Goal: Task Accomplishment & Management: Use online tool/utility

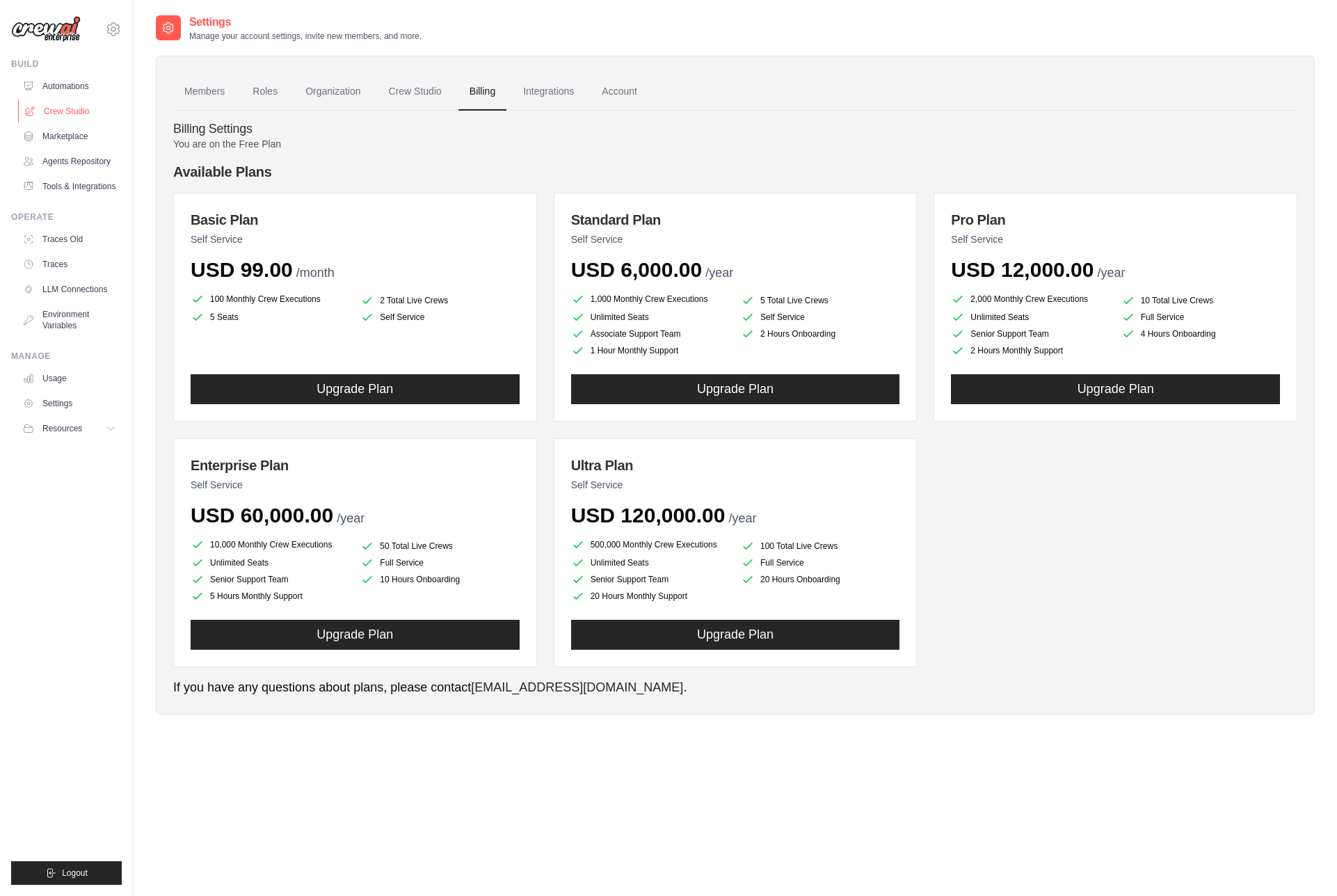
click at [54, 105] on link "Crew Studio" at bounding box center [71, 111] width 105 height 22
click at [68, 113] on link "Crew Studio" at bounding box center [71, 111] width 105 height 22
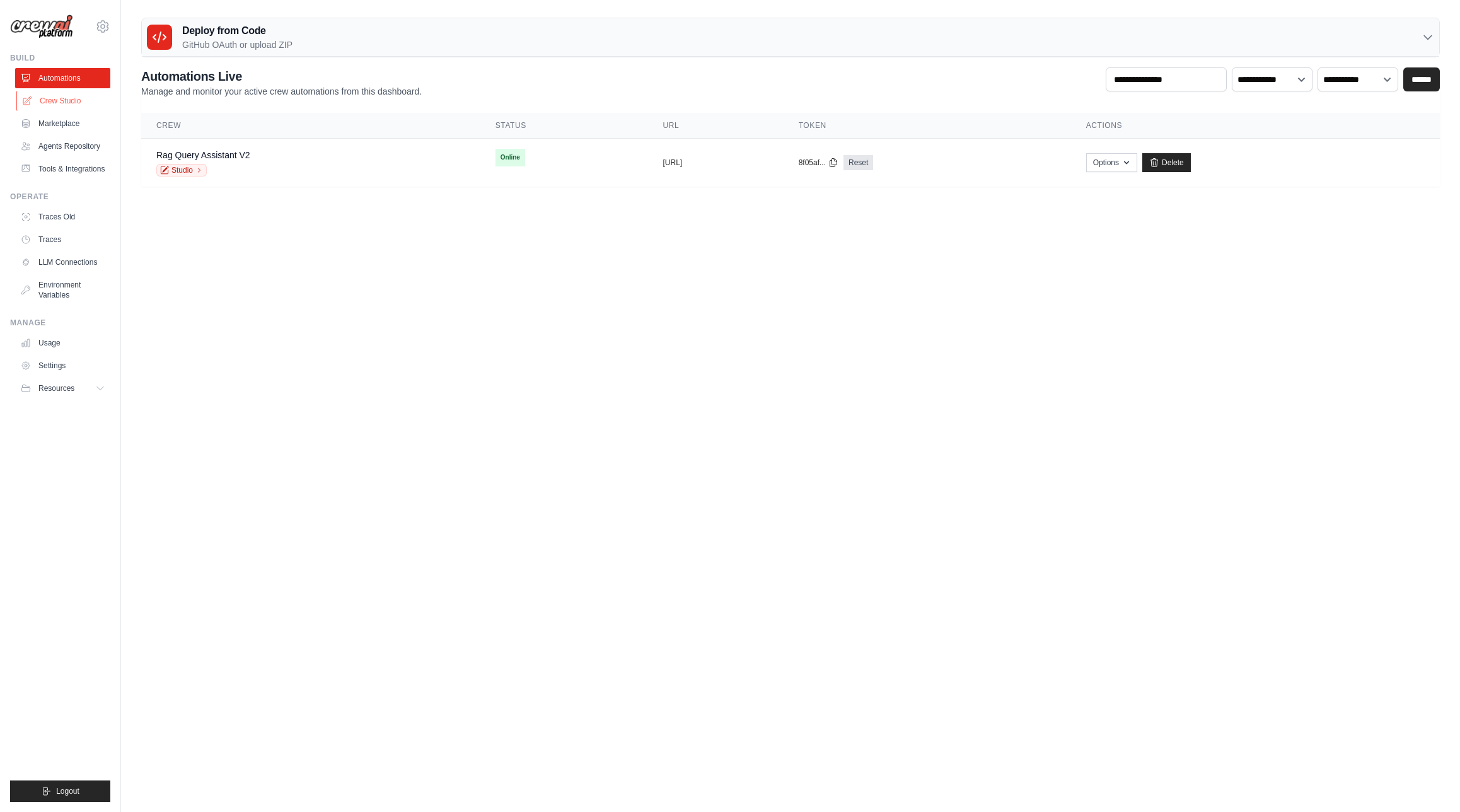
click at [82, 102] on link "Crew Studio" at bounding box center [64, 101] width 95 height 20
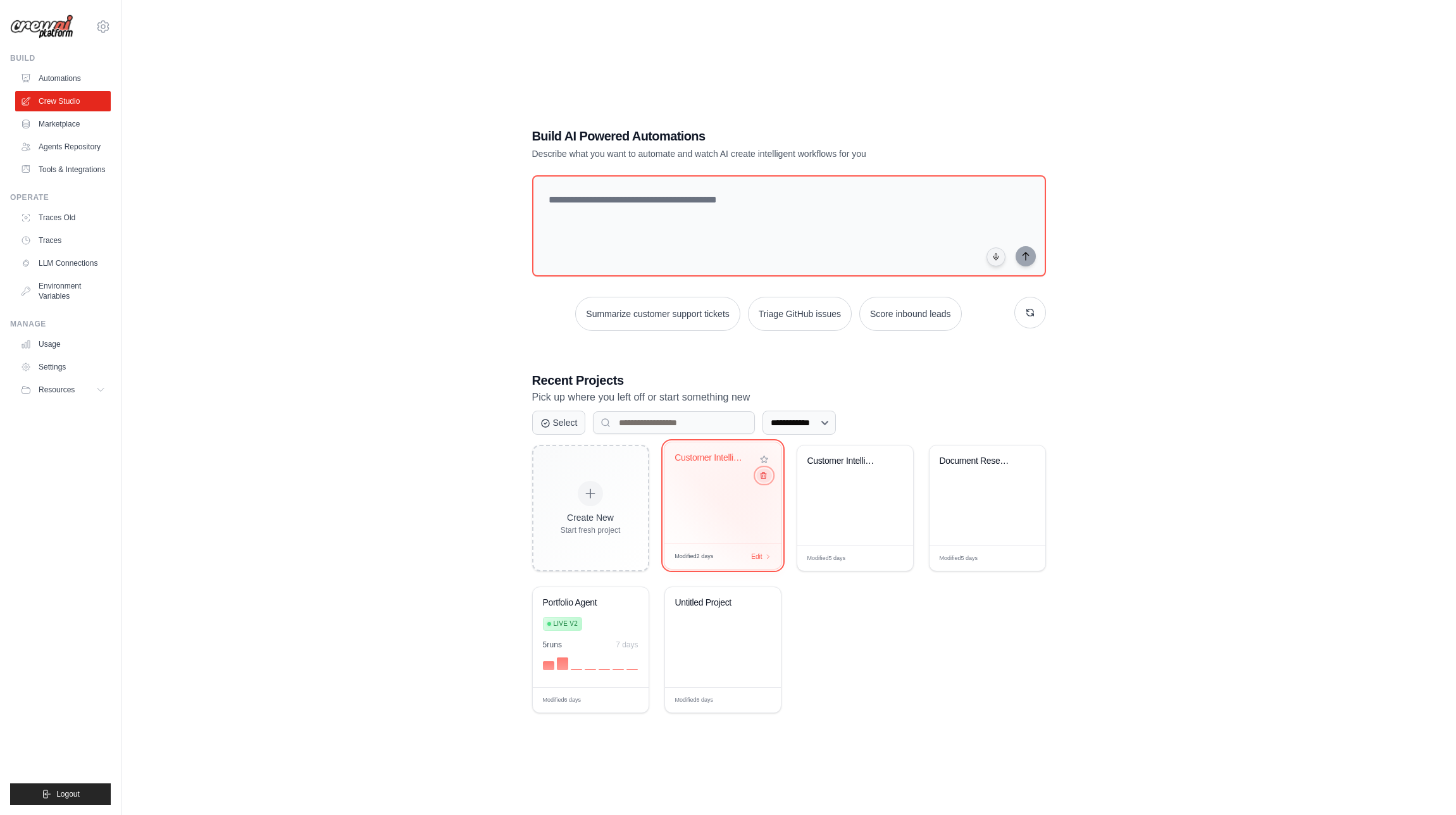
click at [760, 477] on icon at bounding box center [763, 475] width 9 height 8
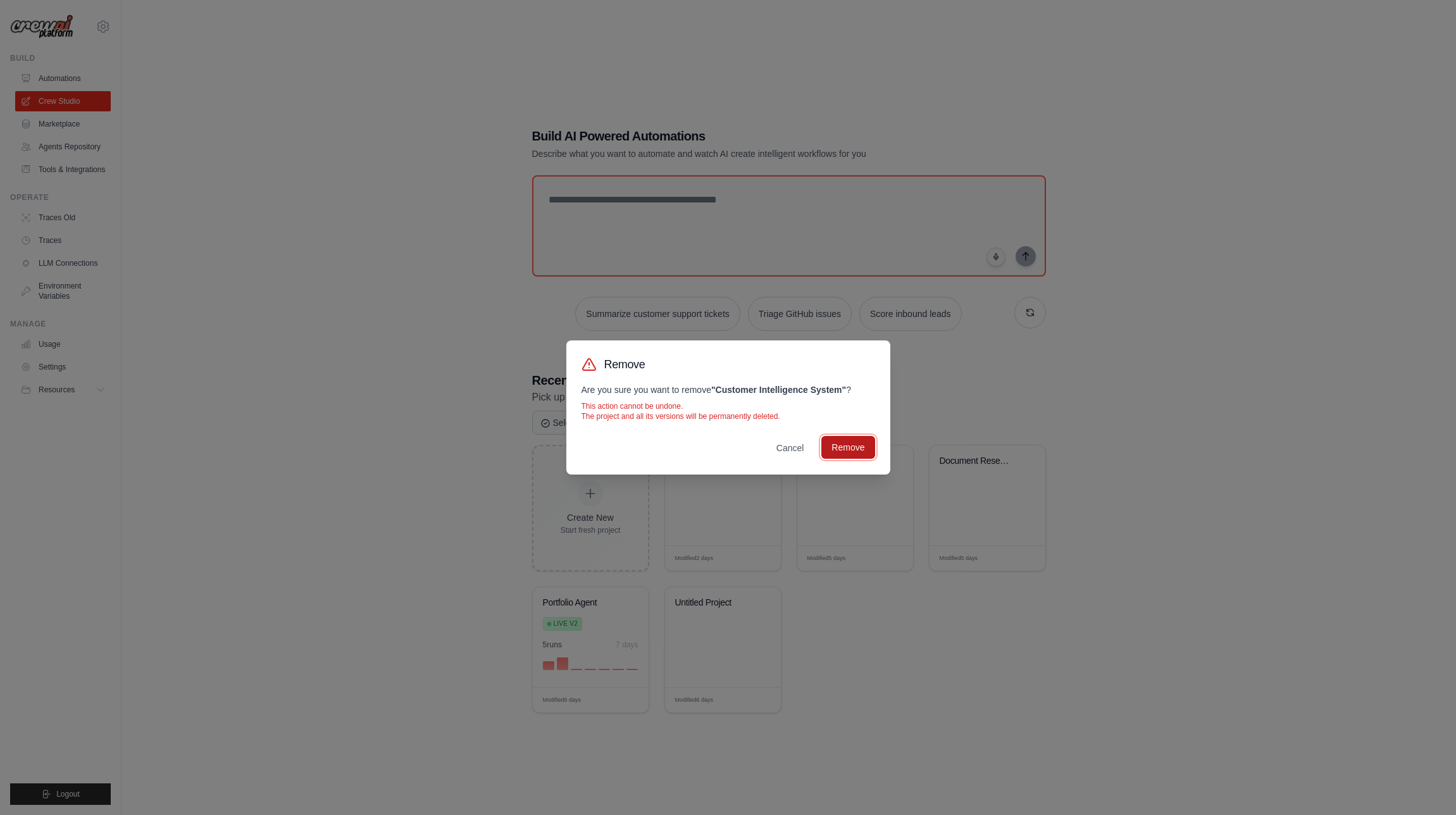
click at [848, 446] on button "Remove" at bounding box center [848, 447] width 53 height 22
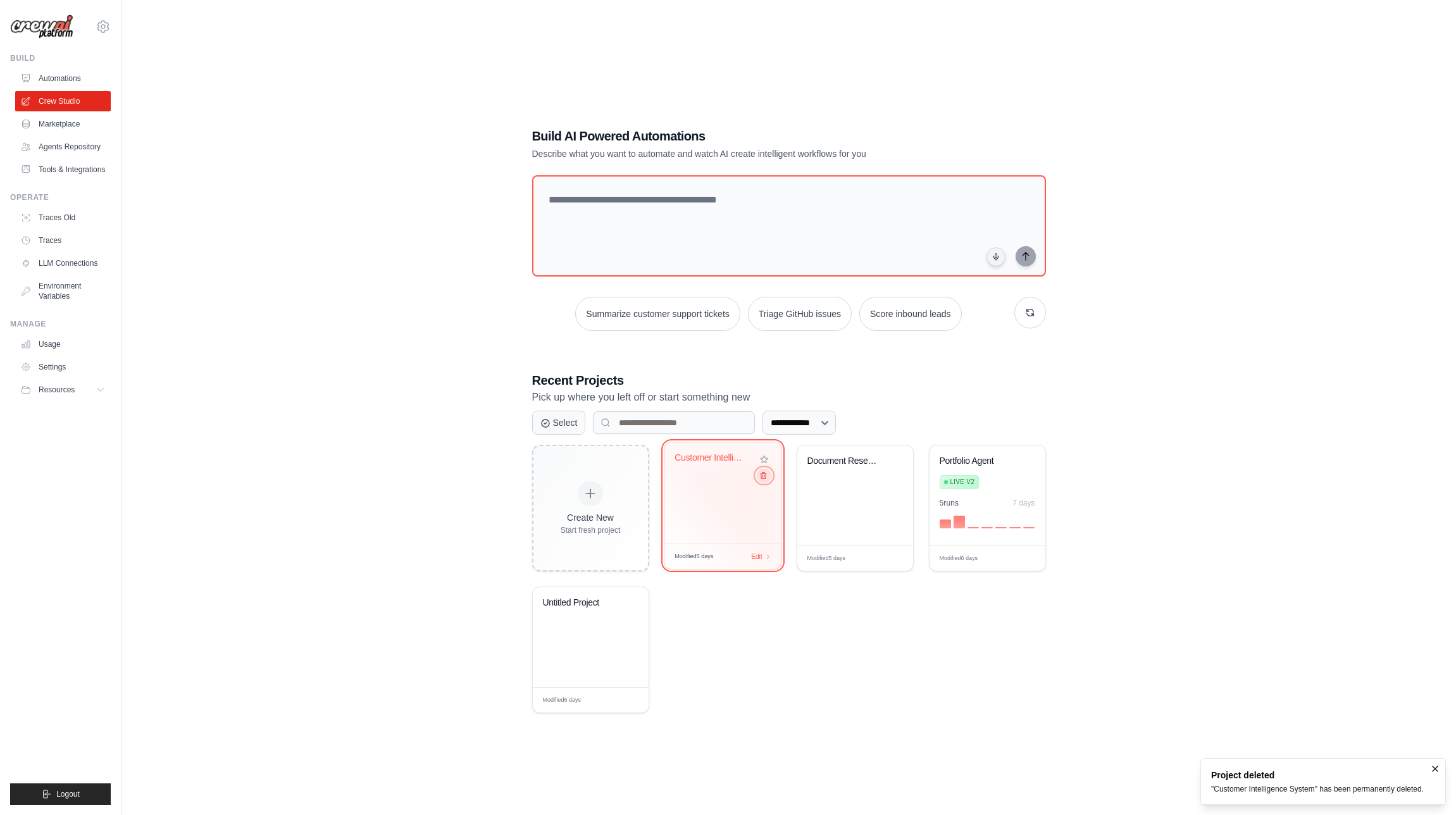
click at [763, 479] on icon at bounding box center [763, 475] width 9 height 8
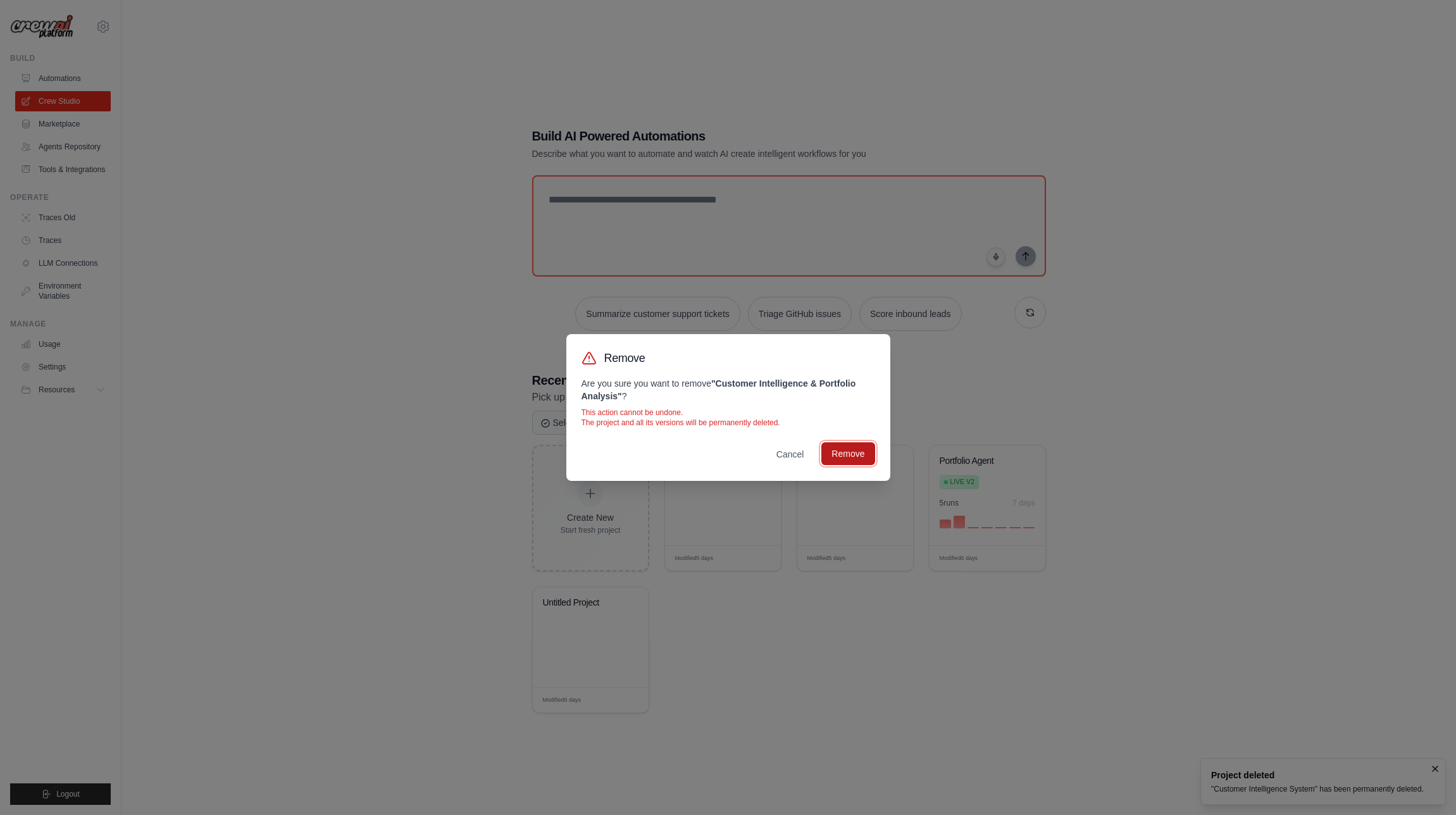
click at [844, 453] on button "Remove" at bounding box center [848, 453] width 53 height 22
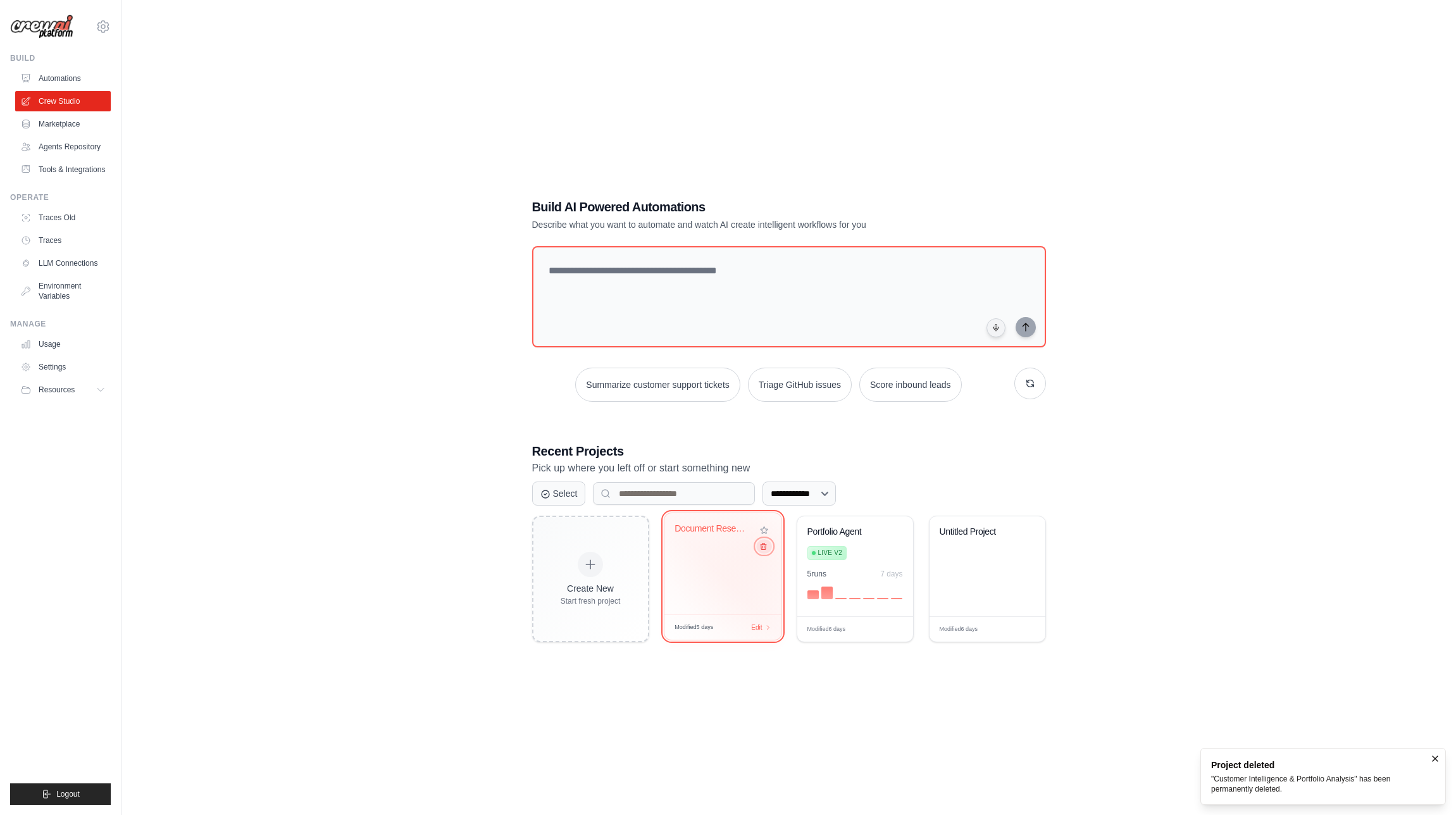
click at [760, 550] on icon at bounding box center [763, 546] width 5 height 6
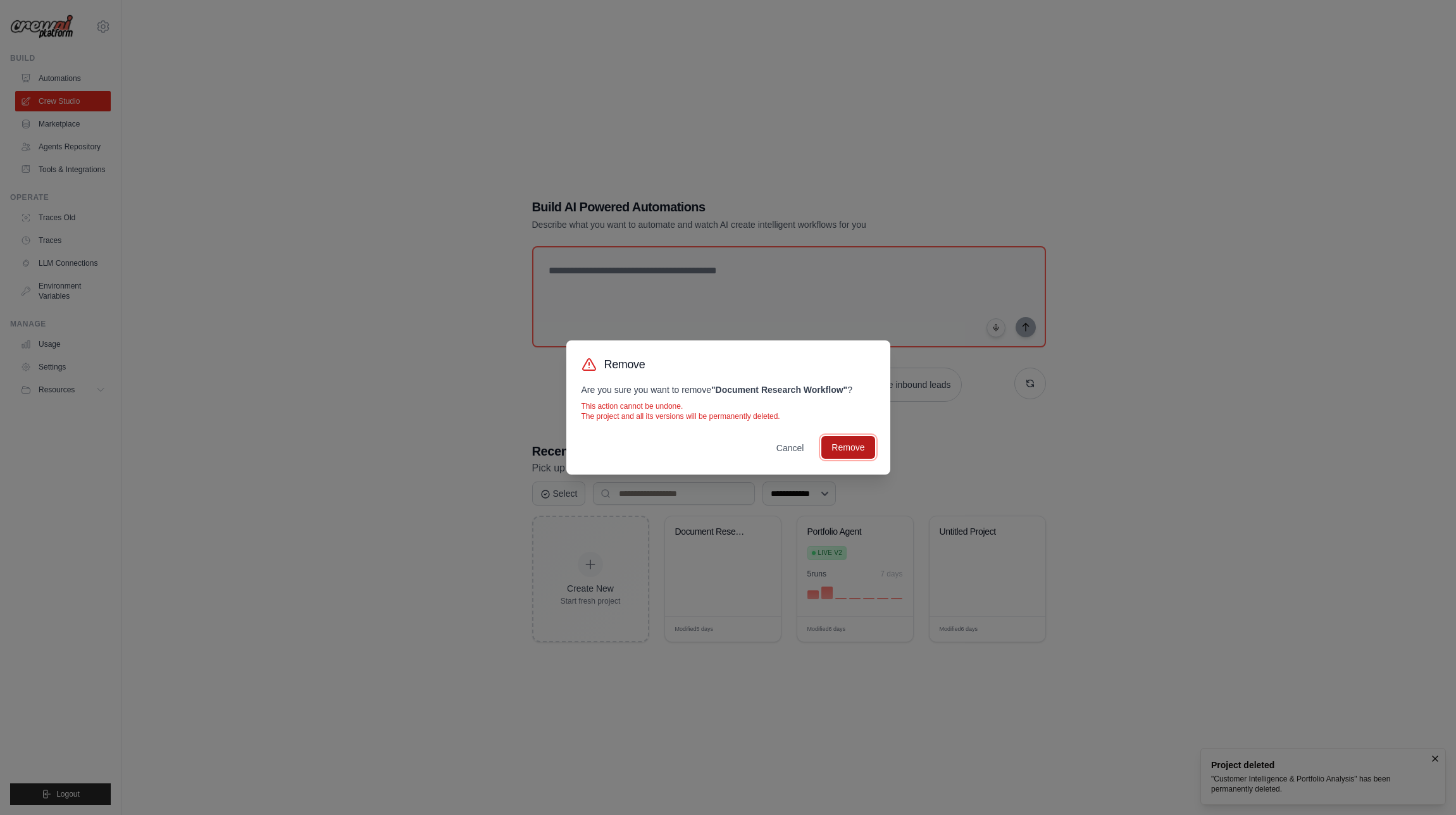
click at [836, 446] on button "Remove" at bounding box center [848, 447] width 53 height 22
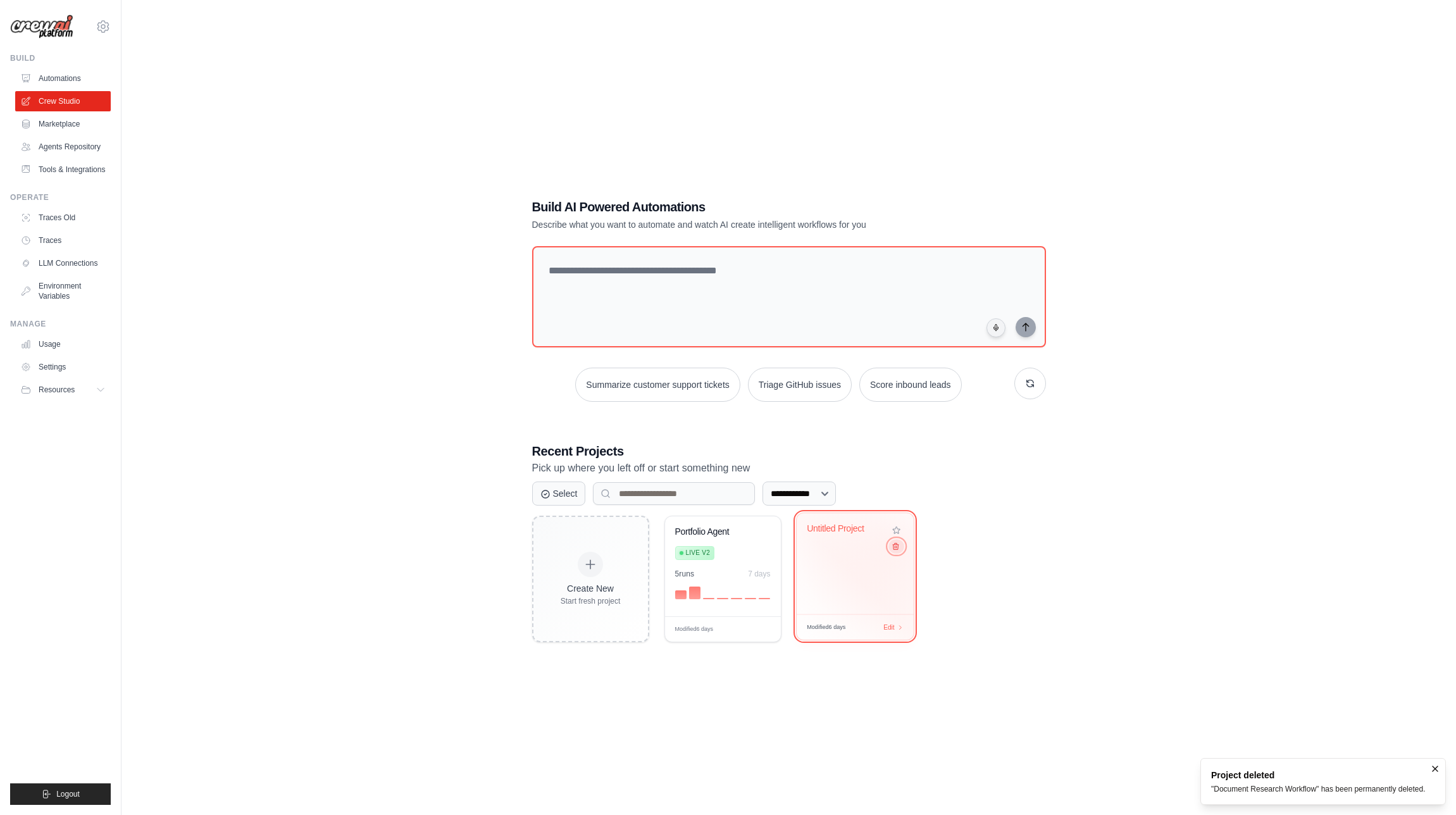
click at [893, 548] on icon at bounding box center [895, 546] width 9 height 8
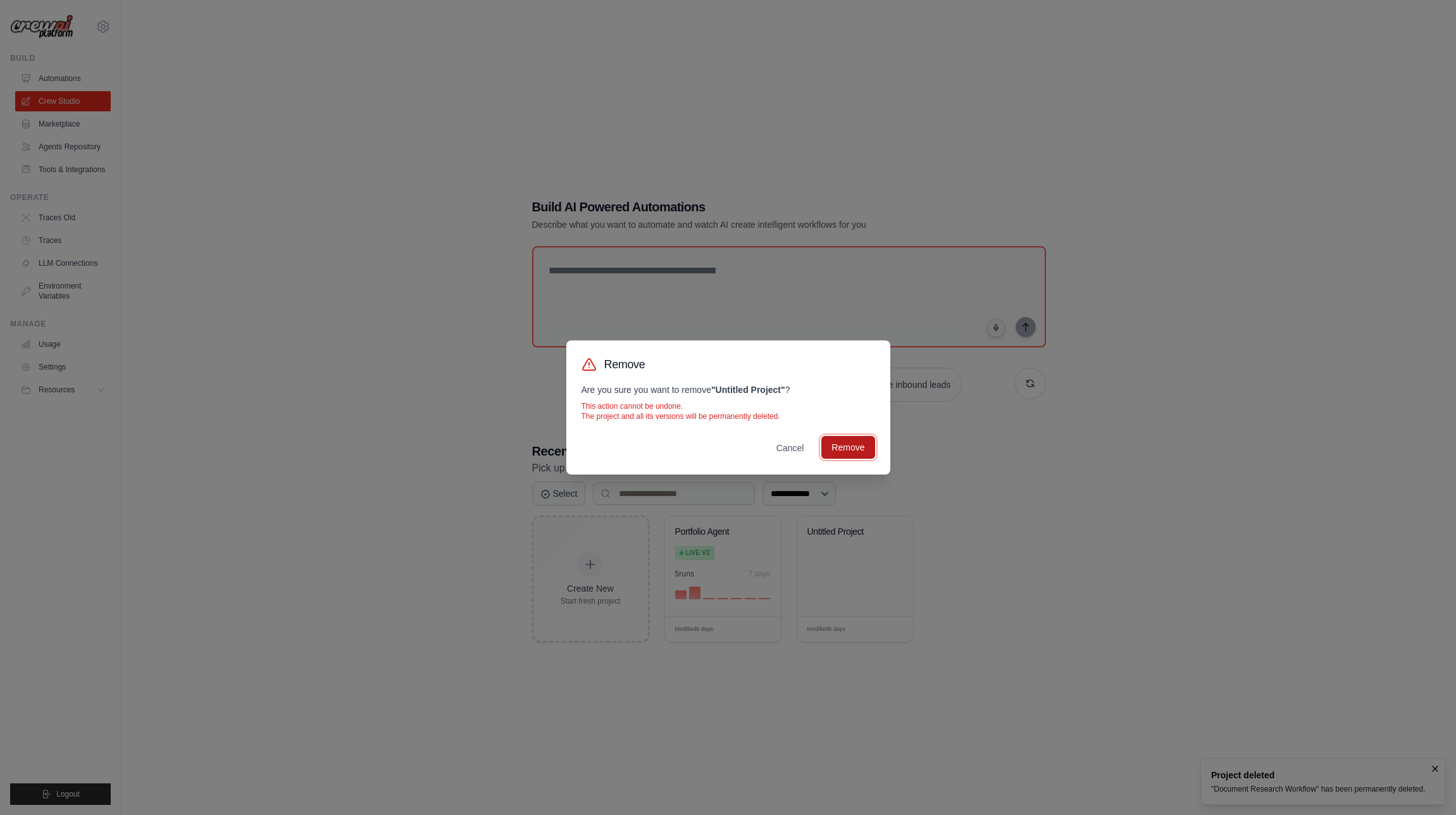
click at [856, 445] on button "Remove" at bounding box center [848, 447] width 53 height 22
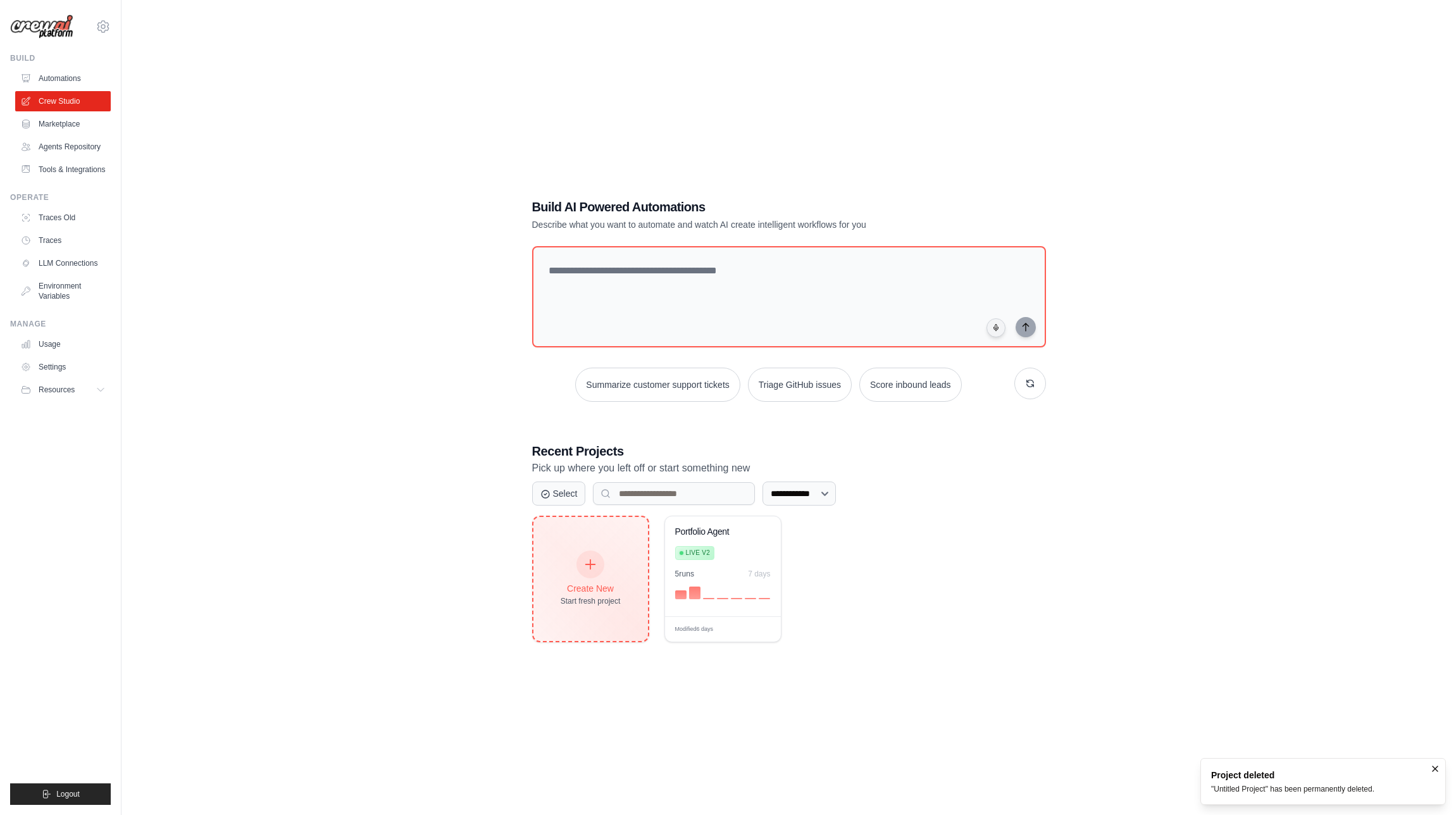
click at [600, 567] on div at bounding box center [590, 564] width 28 height 28
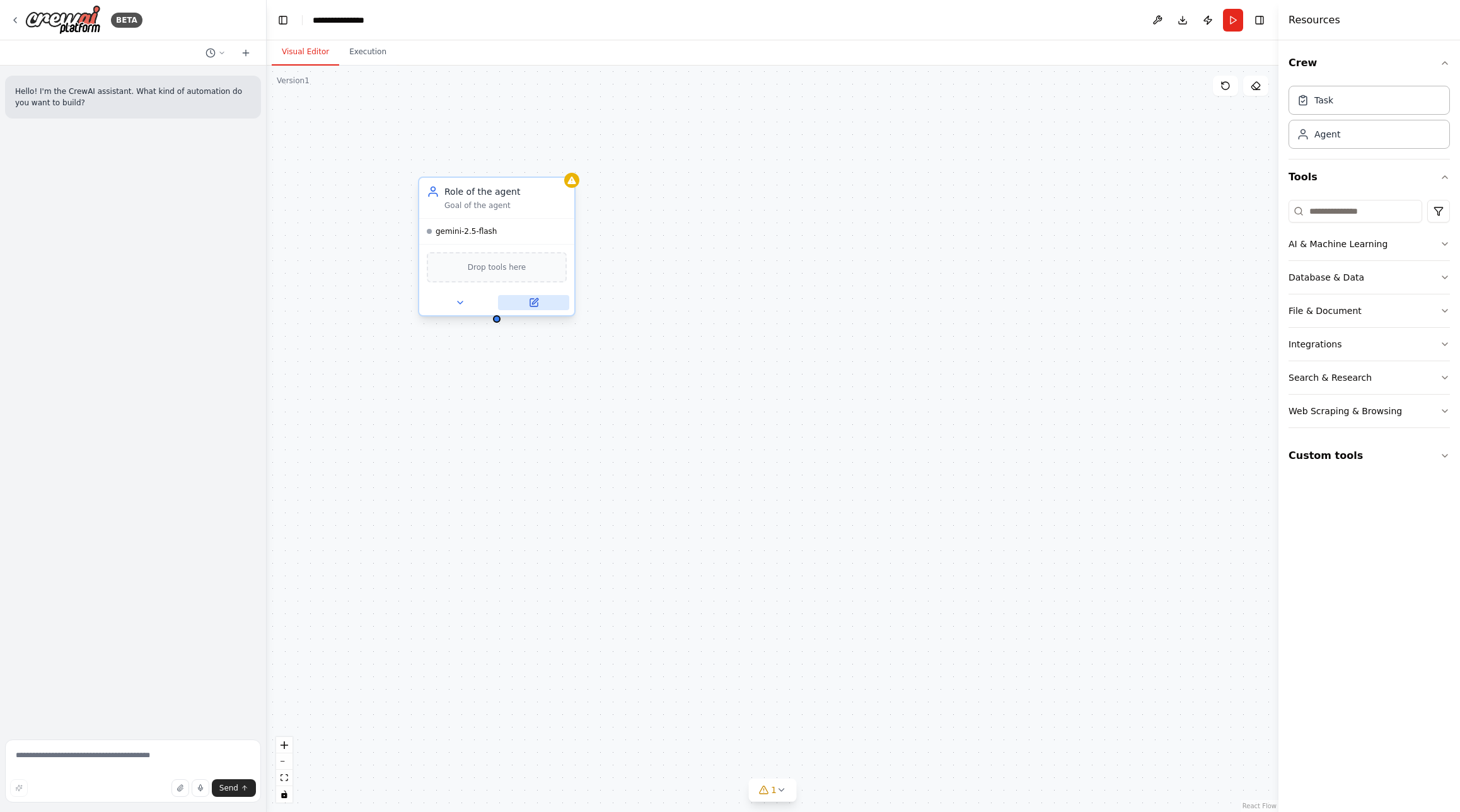
click at [534, 305] on icon at bounding box center [534, 302] width 8 height 8
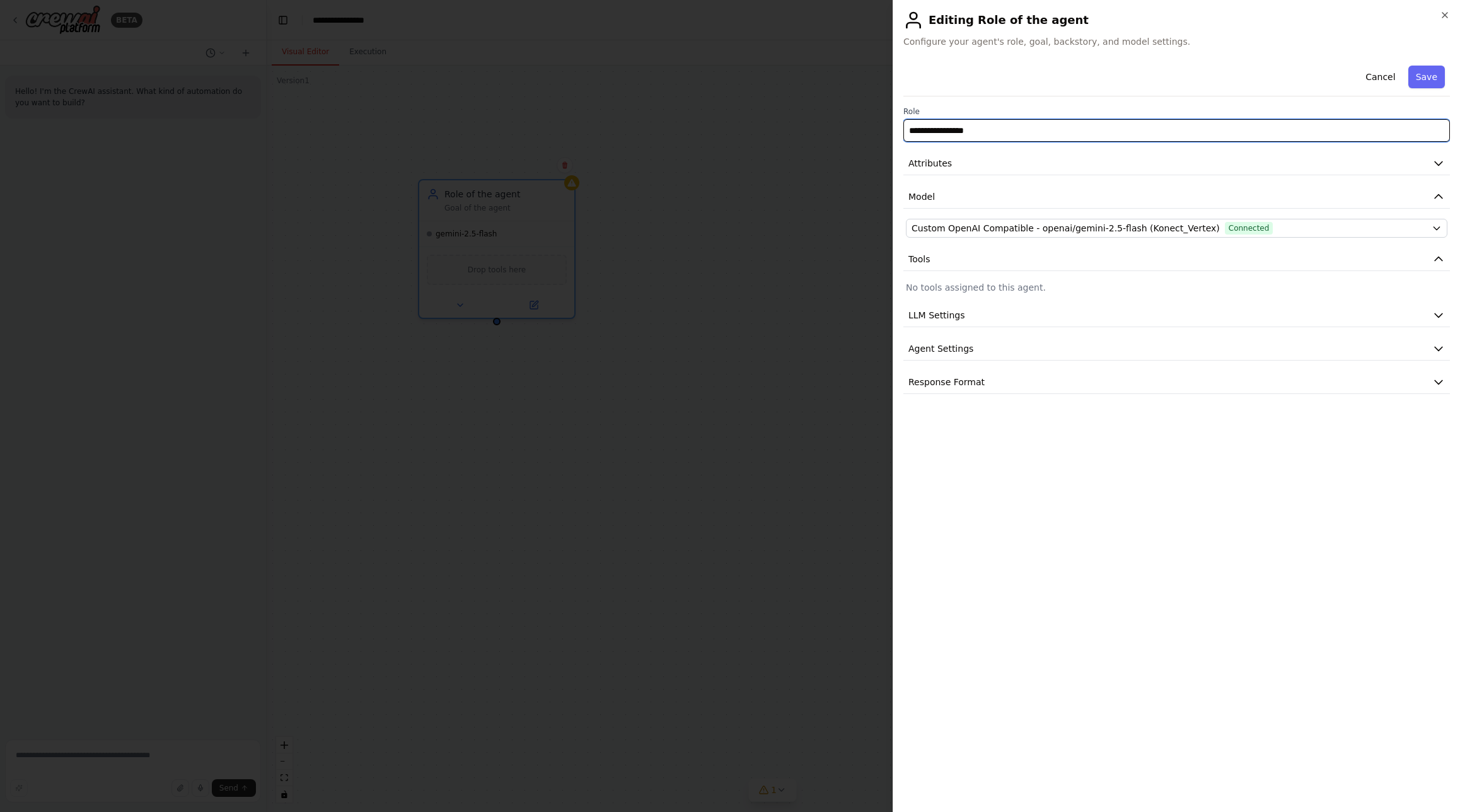
drag, startPoint x: 954, startPoint y: 125, endPoint x: 872, endPoint y: 115, distance: 82.6
click at [872, 115] on body "**********" at bounding box center [730, 406] width 1460 height 812
type input "*"
type input "**********"
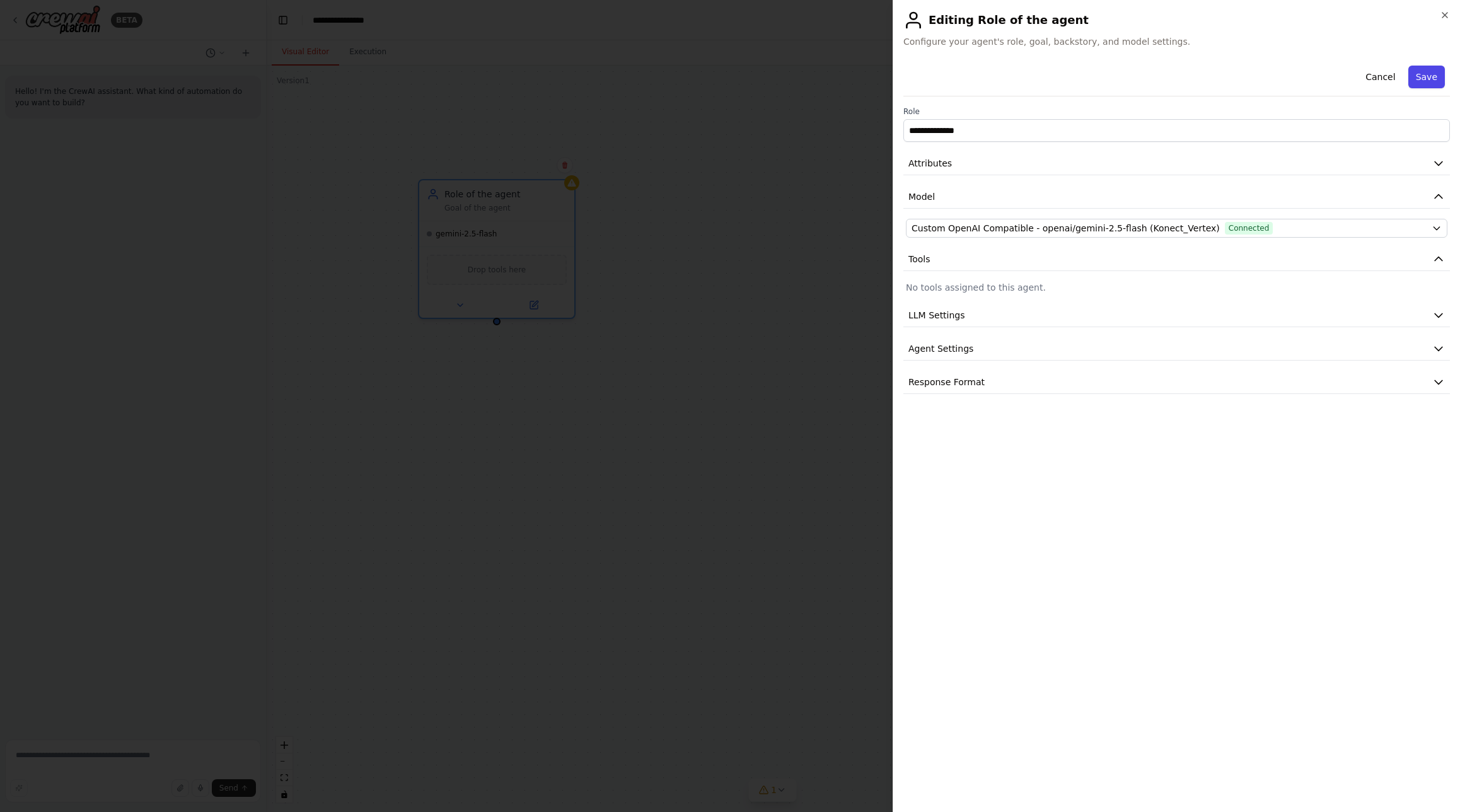
click at [1424, 79] on button "Save" at bounding box center [1426, 76] width 36 height 22
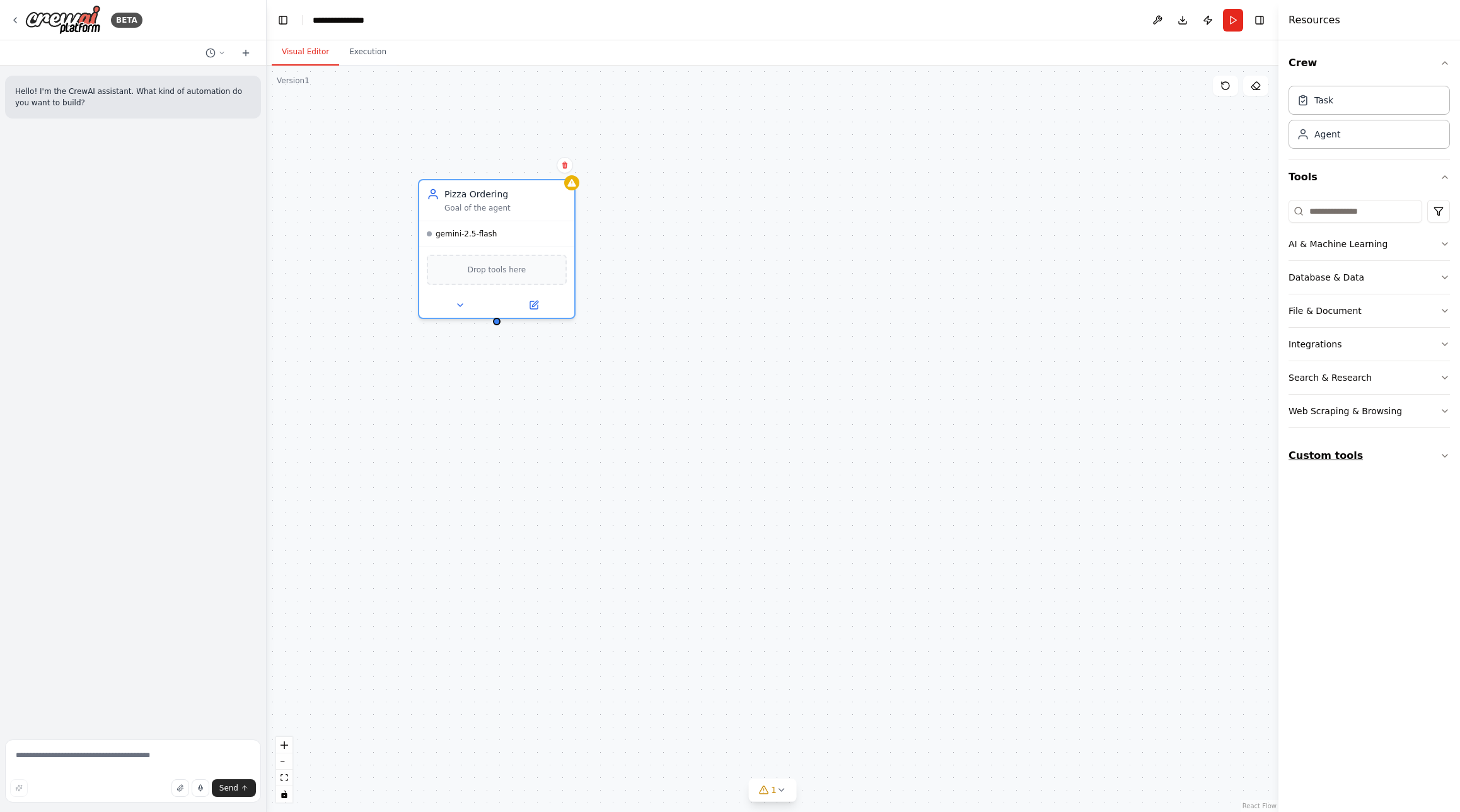
click at [1447, 456] on icon "button" at bounding box center [1445, 456] width 10 height 10
click at [1317, 573] on div "Crew Task Agent Tools AI & Machine Learning Database & Data File & Document Int…" at bounding box center [1369, 426] width 182 height 771
